Goal: Book appointment/travel/reservation

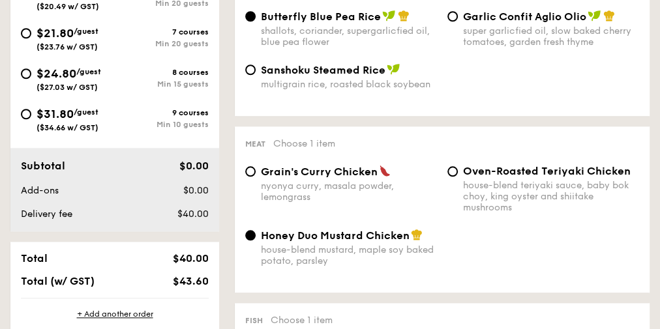
scroll to position [417, 0]
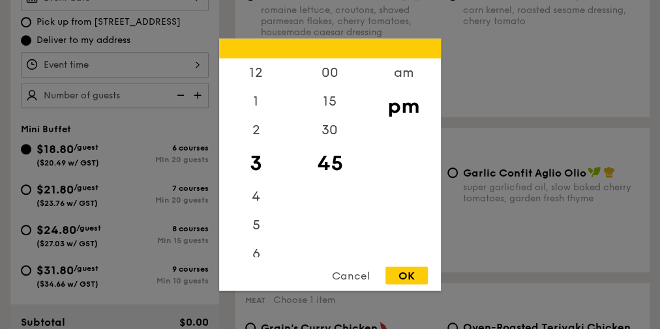
click at [138, 56] on div "12 1 2 3 4 5 6 7 8 9 10 11 00 15 30 45 am pm Cancel OK" at bounding box center [115, 64] width 188 height 25
click at [257, 225] on div "5" at bounding box center [256, 230] width 74 height 38
click at [328, 77] on div "00" at bounding box center [330, 77] width 74 height 38
click at [399, 282] on div "OK" at bounding box center [406, 276] width 42 height 18
type input "5:00PM"
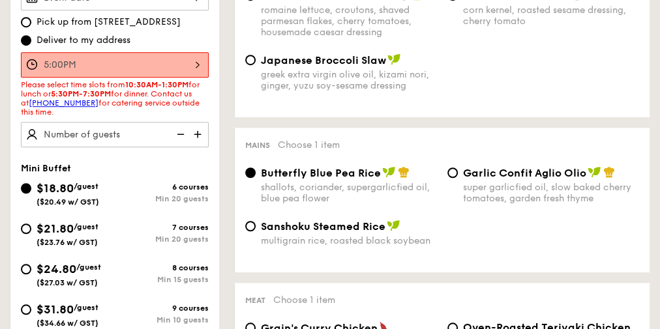
scroll to position [365, 0]
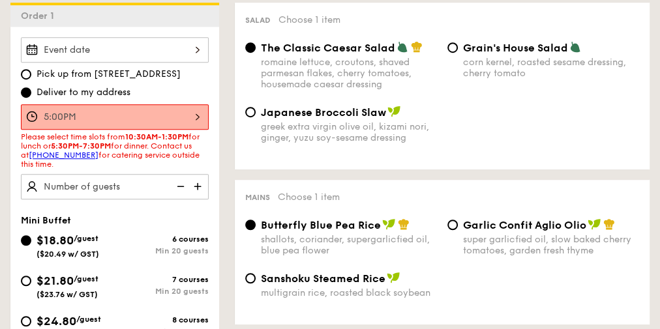
click at [146, 50] on div at bounding box center [115, 49] width 188 height 25
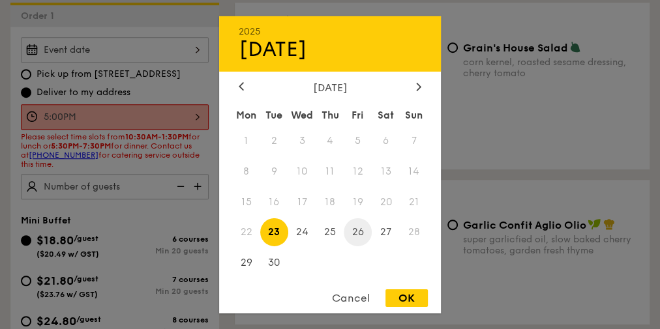
click at [352, 235] on span "26" at bounding box center [358, 232] width 28 height 28
click at [320, 241] on span "25" at bounding box center [330, 232] width 28 height 28
click at [406, 302] on div "OK" at bounding box center [406, 299] width 42 height 18
type input "[DATE]"
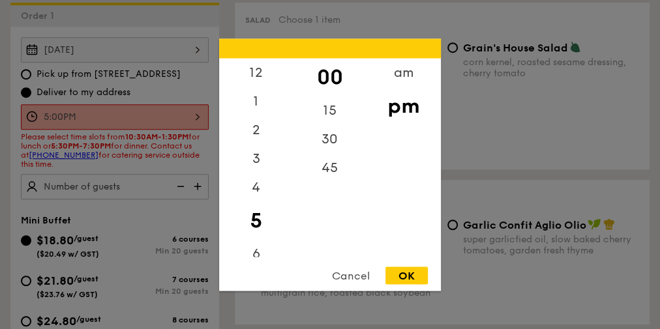
click at [86, 111] on div "5:00PM 12 1 2 3 4 5 6 7 8 9 10 11 00 15 30 45 am pm Cancel OK" at bounding box center [115, 116] width 188 height 25
drag, startPoint x: 316, startPoint y: 143, endPoint x: 323, endPoint y: 155, distance: 14.1
click at [316, 143] on div "30" at bounding box center [330, 144] width 74 height 38
click at [410, 277] on div "OK" at bounding box center [406, 276] width 42 height 18
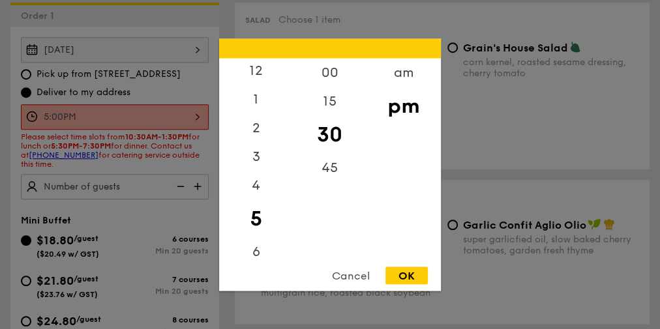
type input "5:30PM"
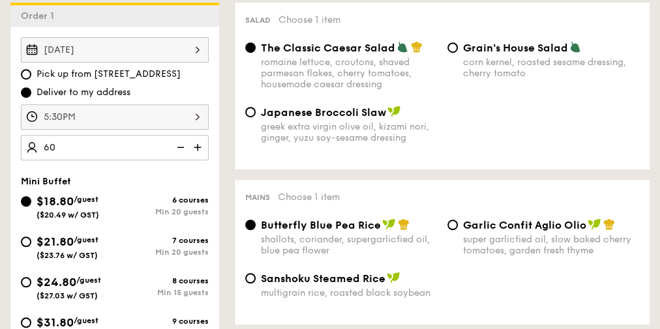
type input "60 guests"
click at [90, 167] on div "[DATE] Pick up from [STREET_ADDRESS] Deliver to my address 5:30PM 60 guests Min…" at bounding box center [114, 234] width 209 height 414
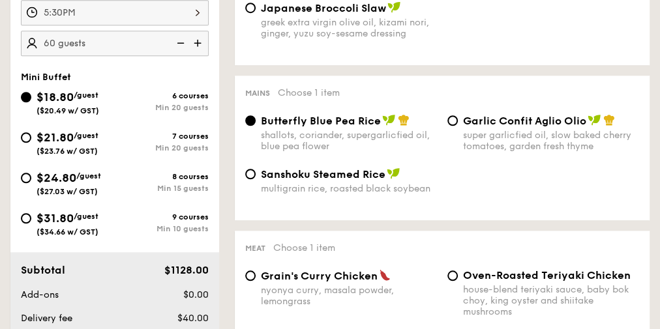
scroll to position [626, 0]
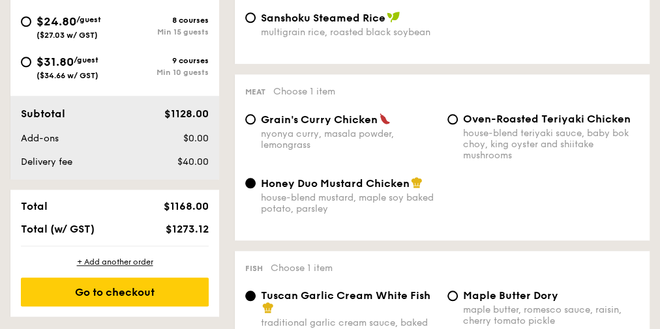
click at [342, 127] on div "Grain's [PERSON_NAME] Chicken nyonya [PERSON_NAME], masala powder, lemongrass" at bounding box center [349, 132] width 176 height 38
click at [256, 125] on input "Grain's [PERSON_NAME] Chicken nyonya [PERSON_NAME], masala powder, lemongrass" at bounding box center [250, 119] width 10 height 10
radio input "true"
click at [509, 136] on div "house-blend teriyaki sauce, baby bok choy, king oyster and shiitake mushrooms" at bounding box center [551, 144] width 176 height 33
click at [458, 125] on input "Oven-Roasted Teriyaki Chicken house-blend teriyaki sauce, baby bok choy, king o…" at bounding box center [452, 119] width 10 height 10
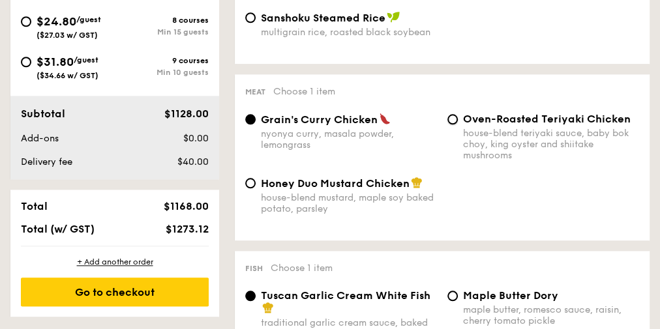
radio input "true"
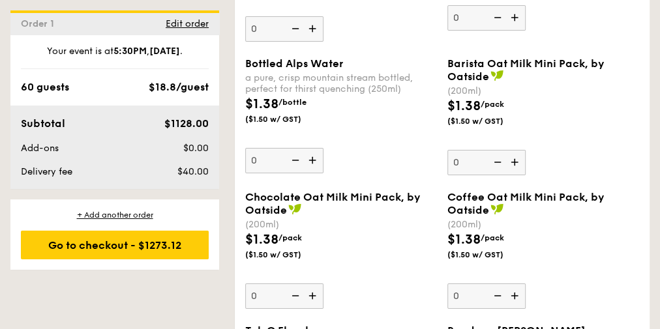
scroll to position [2032, 0]
